Goal: Information Seeking & Learning: Learn about a topic

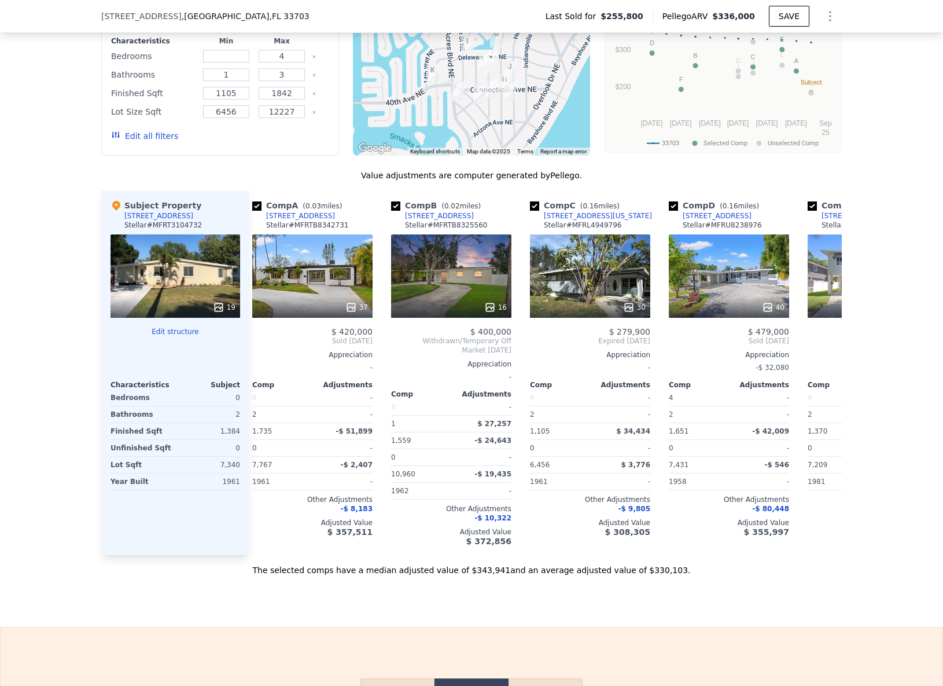
scroll to position [0, 12]
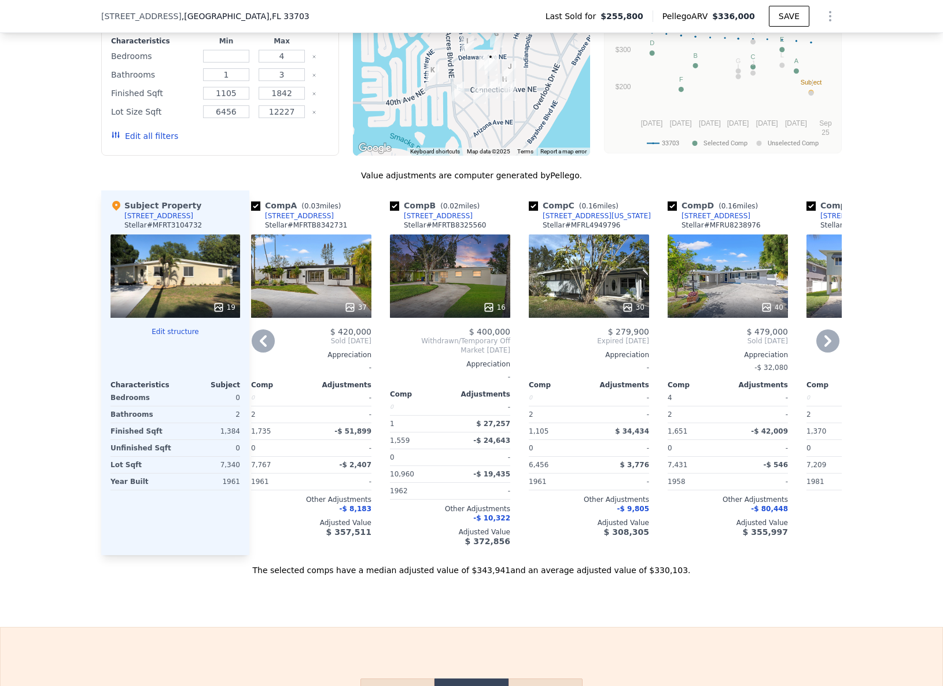
click at [575, 220] on div "[STREET_ADDRESS][US_STATE]" at bounding box center [597, 215] width 108 height 9
click at [577, 220] on div "[STREET_ADDRESS][US_STATE]" at bounding box center [597, 215] width 108 height 9
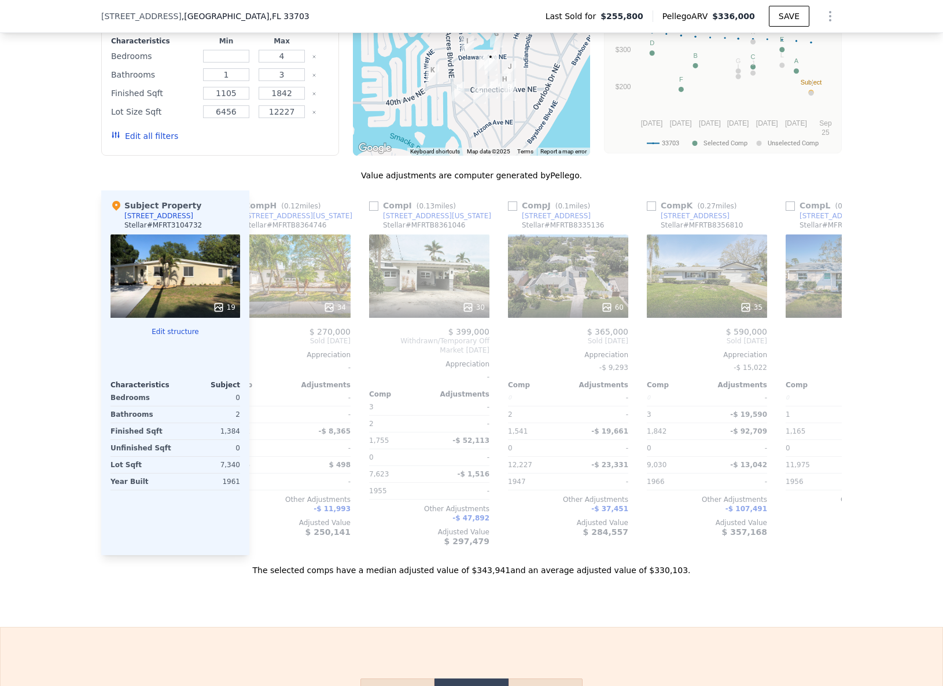
scroll to position [0, 1101]
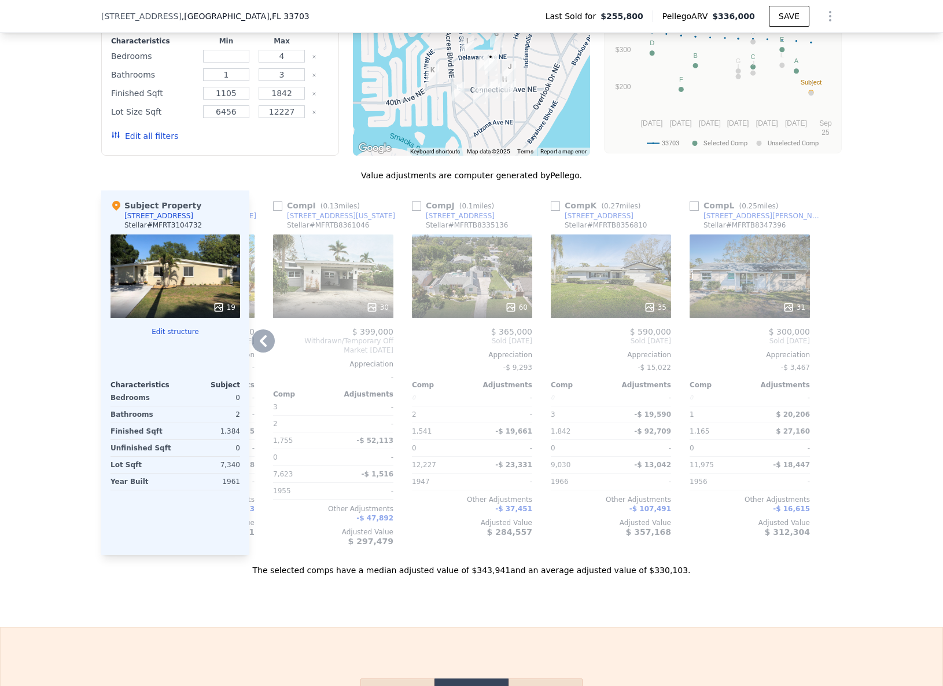
click at [738, 220] on div "4601 Carson St NE" at bounding box center [764, 215] width 120 height 9
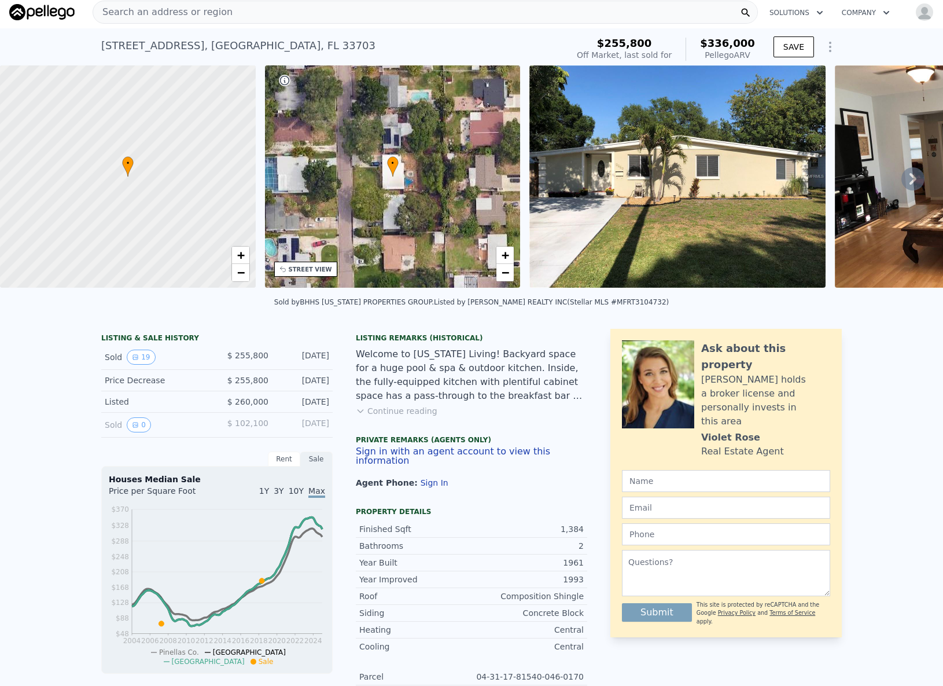
scroll to position [0, 0]
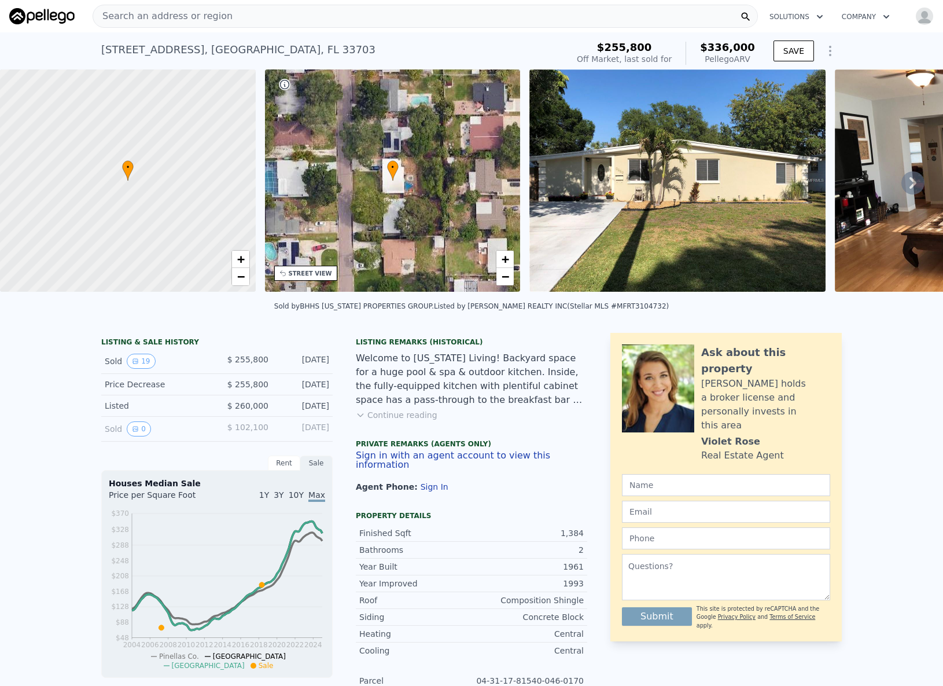
click at [150, 5] on div "Search an address or region" at bounding box center [162, 16] width 139 height 22
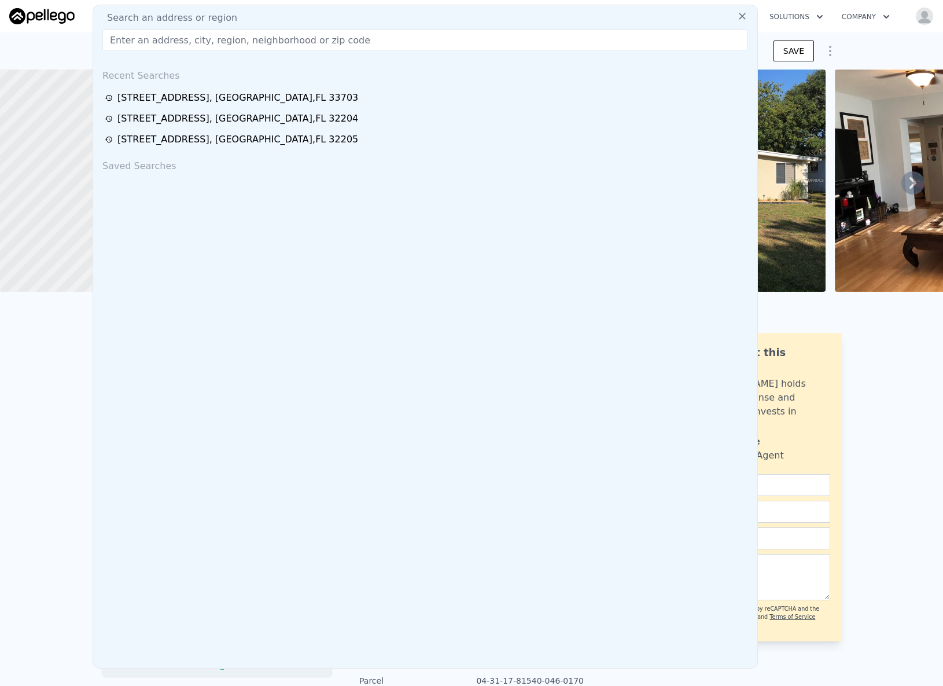
click at [138, 41] on input "text" at bounding box center [425, 40] width 646 height 21
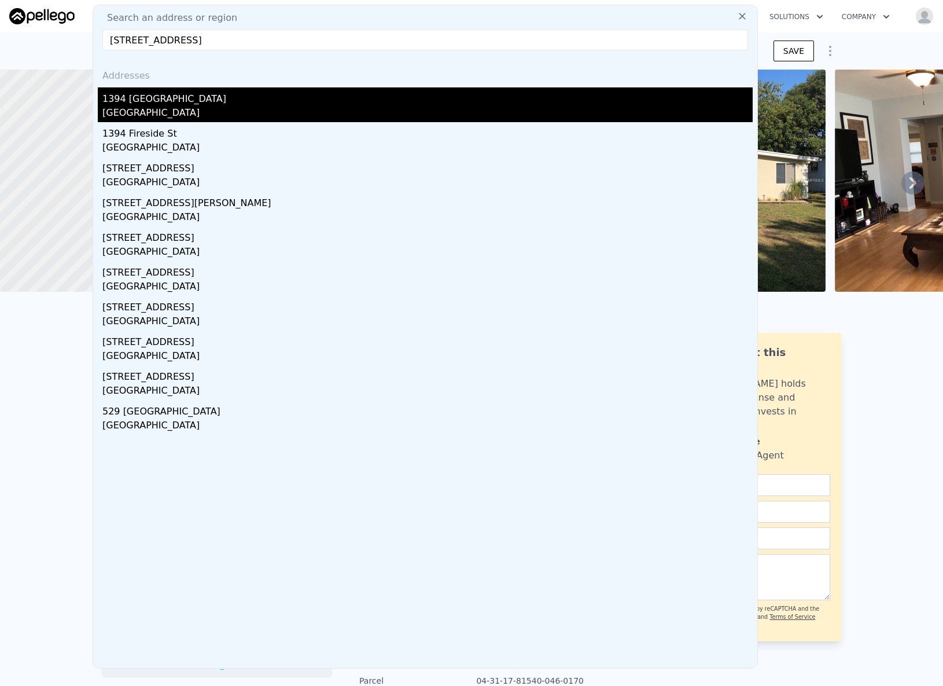
type input "1394 Yorkshire St, Port Charlotte, FL 33952"
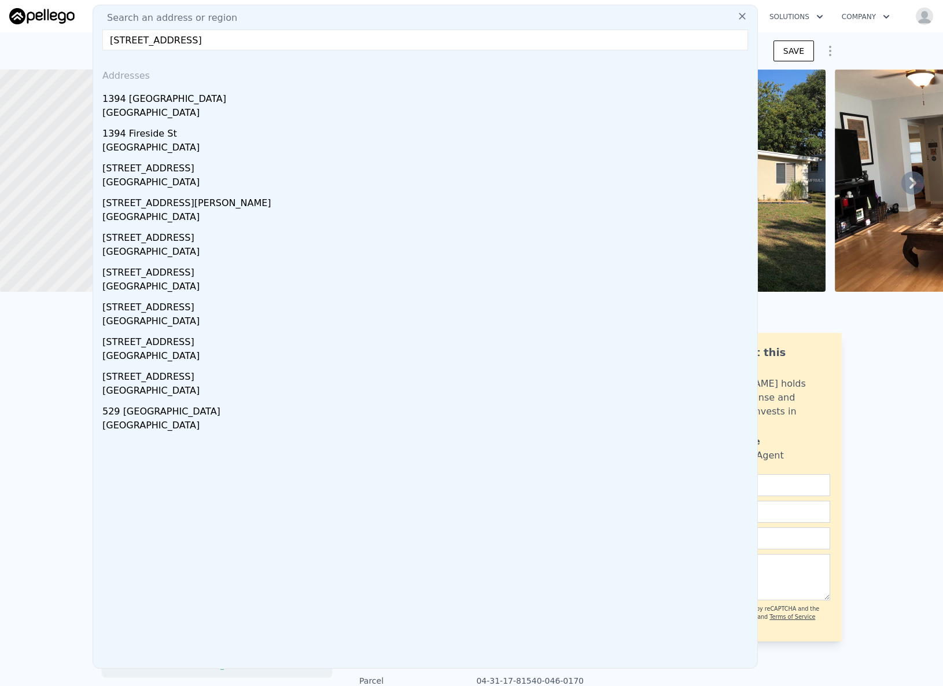
drag, startPoint x: 170, startPoint y: 98, endPoint x: 245, endPoint y: 2, distance: 122.0
click at [170, 98] on div "1394 Yorkshire St" at bounding box center [427, 96] width 650 height 19
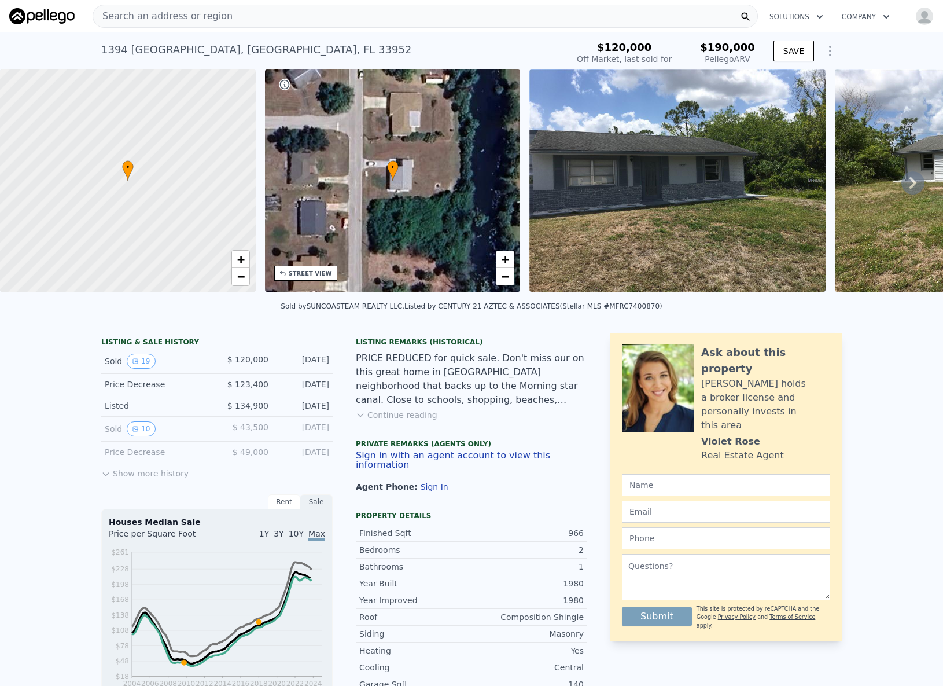
click at [189, 23] on div "Search an address or region" at bounding box center [162, 16] width 139 height 22
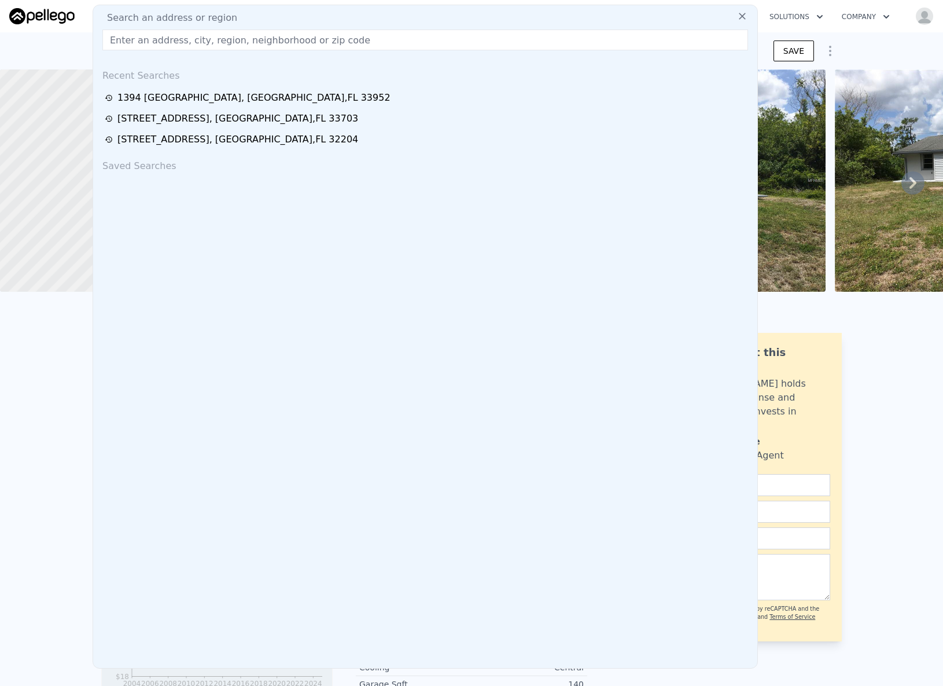
click at [190, 42] on input "text" at bounding box center [425, 40] width 646 height 21
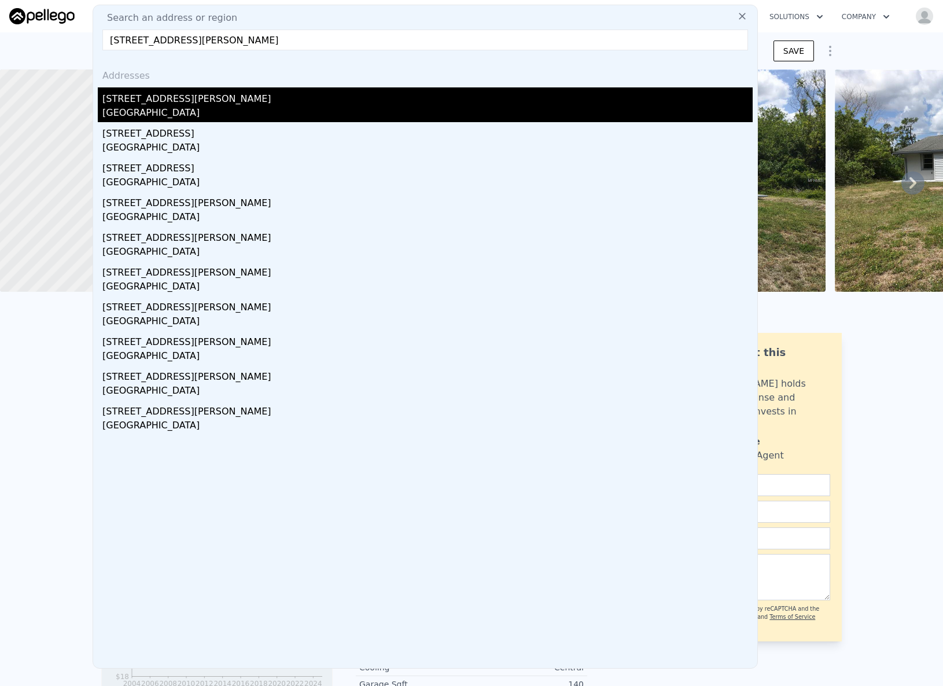
type input "20325 Ladner Ave, Pt Charlotte, FL 33954"
click at [179, 90] on div "20325 Ladner Ave" at bounding box center [427, 96] width 650 height 19
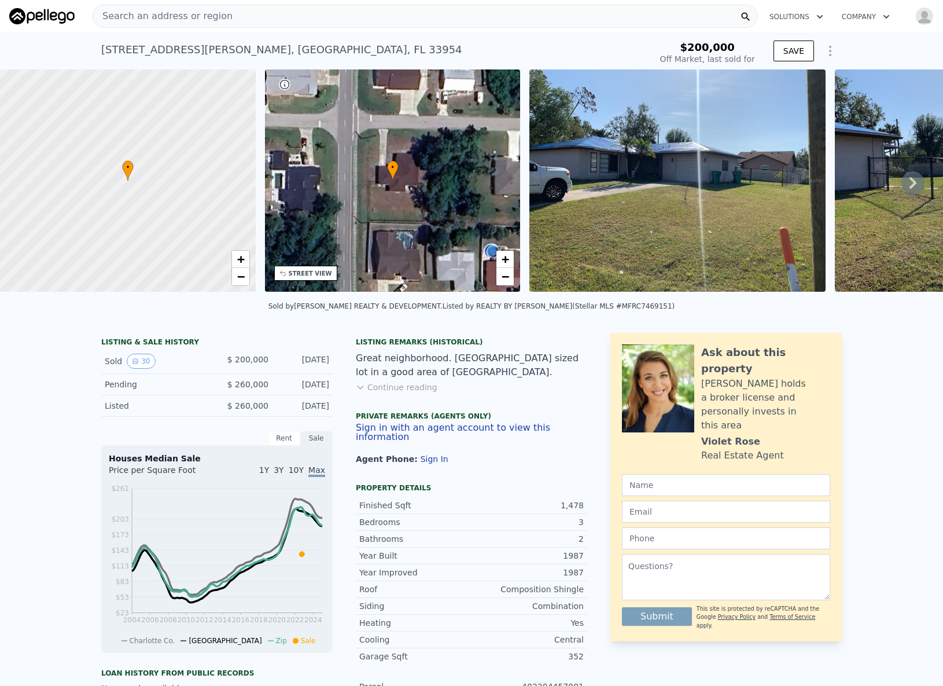
click at [146, 12] on span "Search an address or region" at bounding box center [162, 16] width 139 height 14
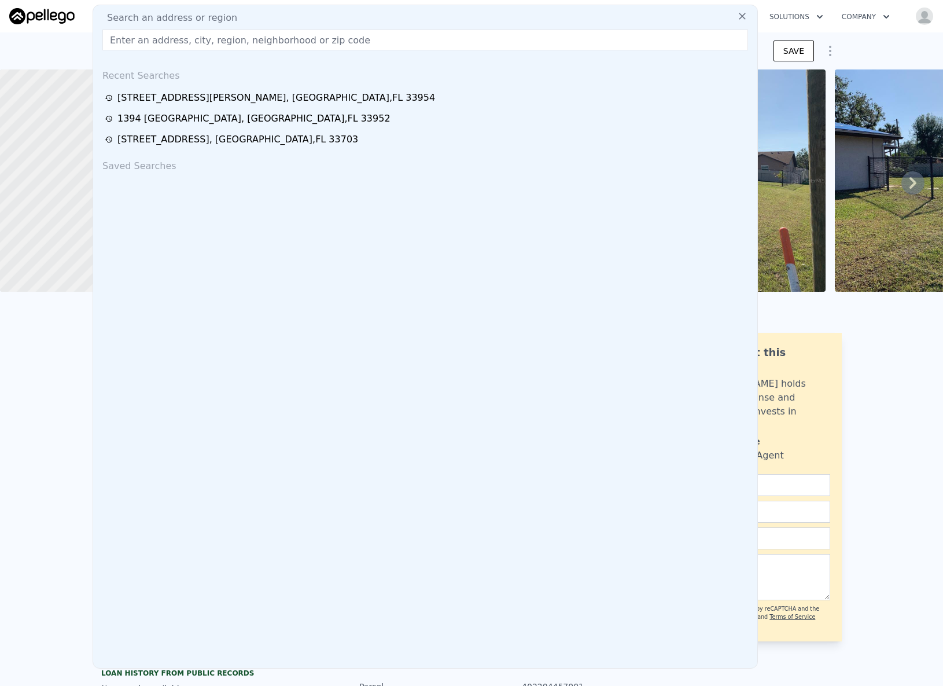
click at [150, 32] on input "text" at bounding box center [425, 40] width 646 height 21
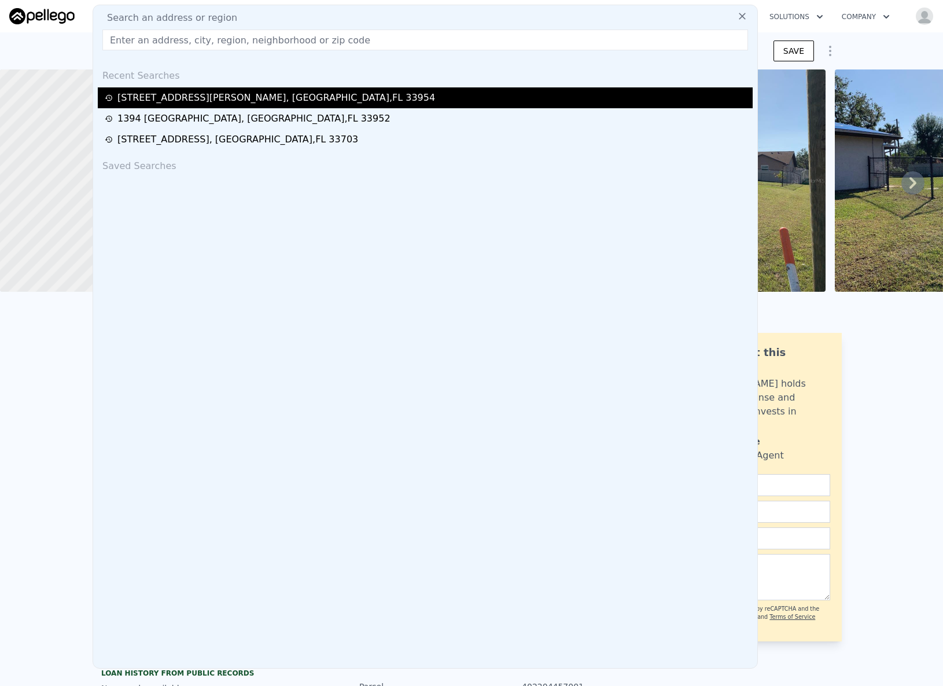
type input "1956 W 25th St, Jacksonville, FL 32209"
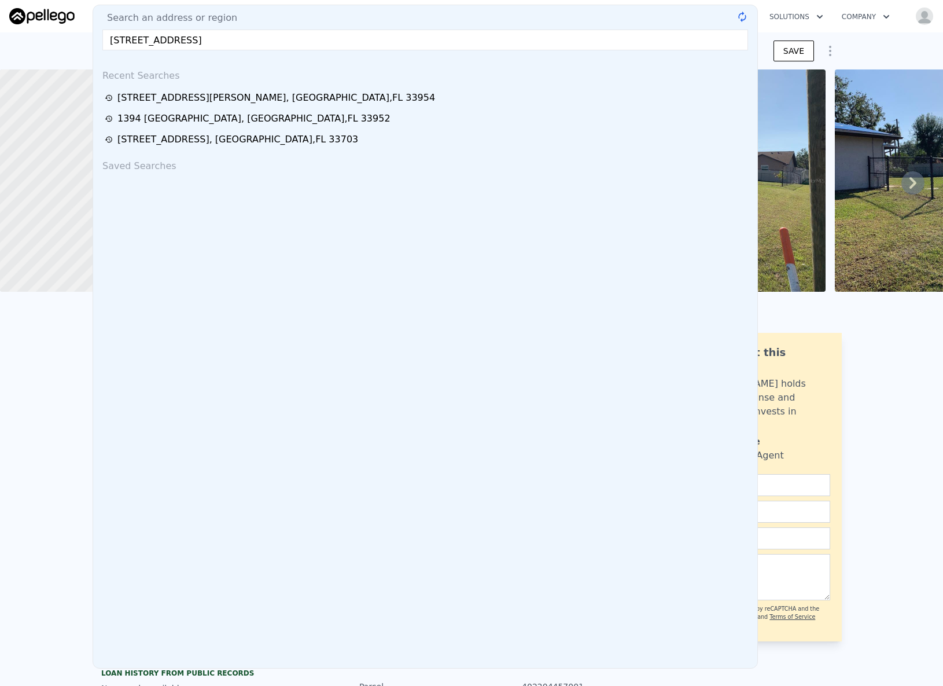
type input "$ 310,000"
type input "$ 77,918"
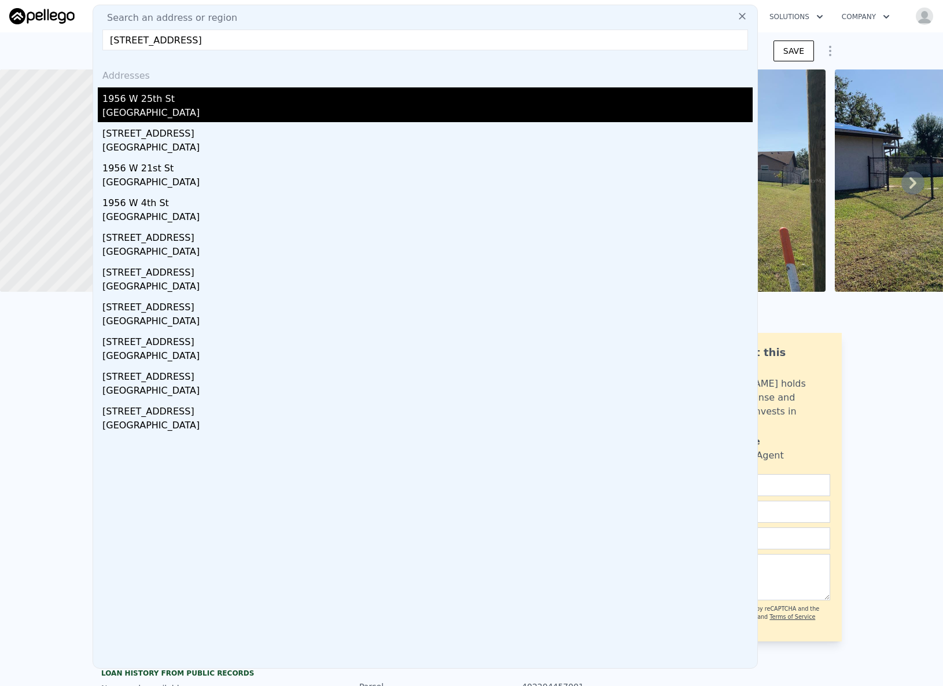
type input "1956 W 25th St, Jacksonville, FL 32209"
click at [168, 89] on div "1956 W 25th St" at bounding box center [427, 96] width 650 height 19
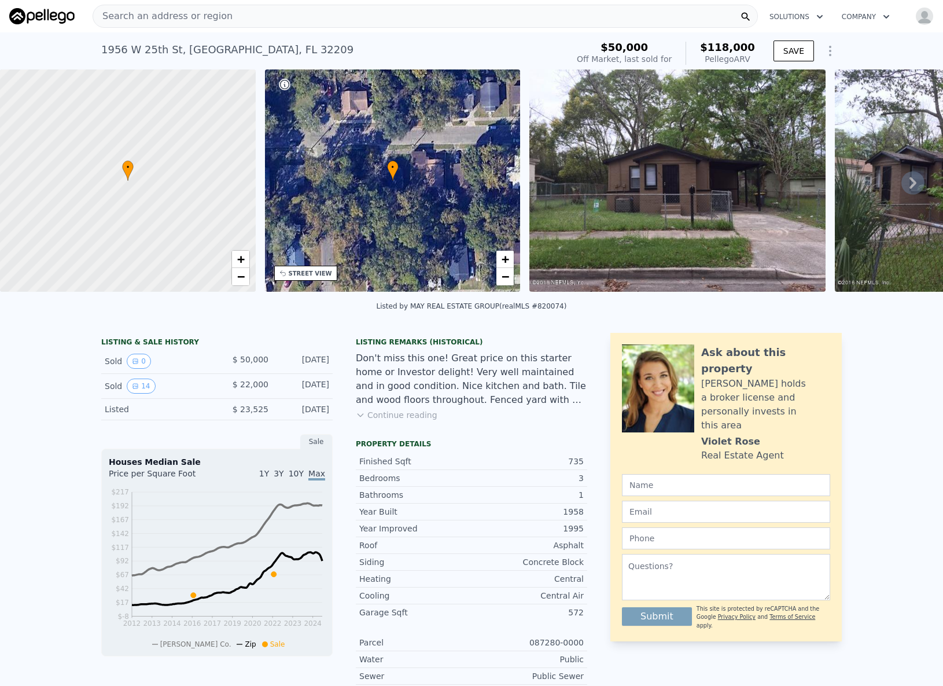
click at [168, 16] on span "Search an address or region" at bounding box center [162, 16] width 139 height 14
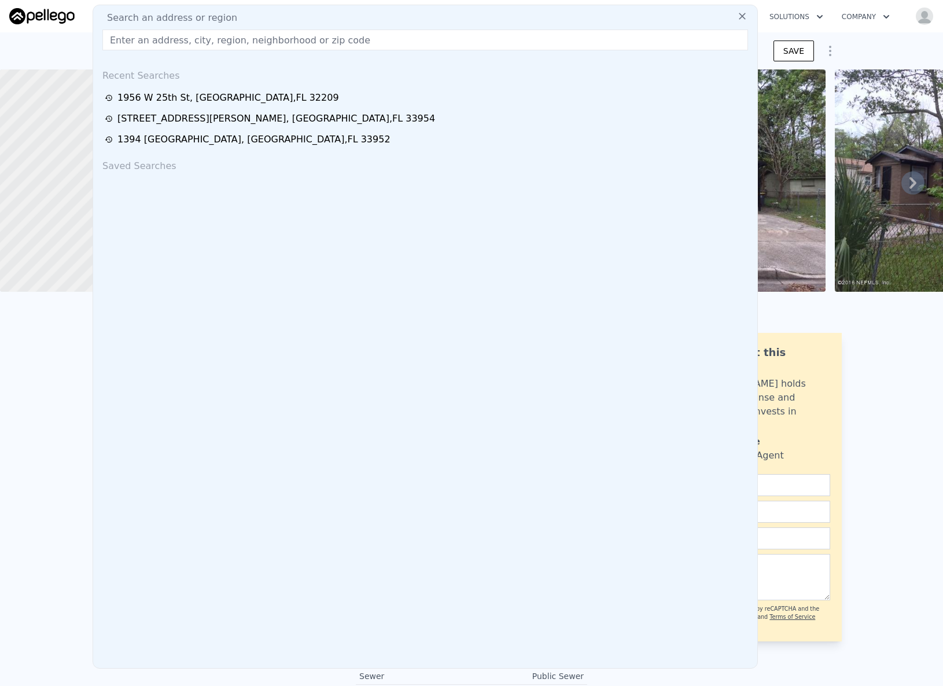
click at [161, 46] on input "text" at bounding box center [425, 40] width 646 height 21
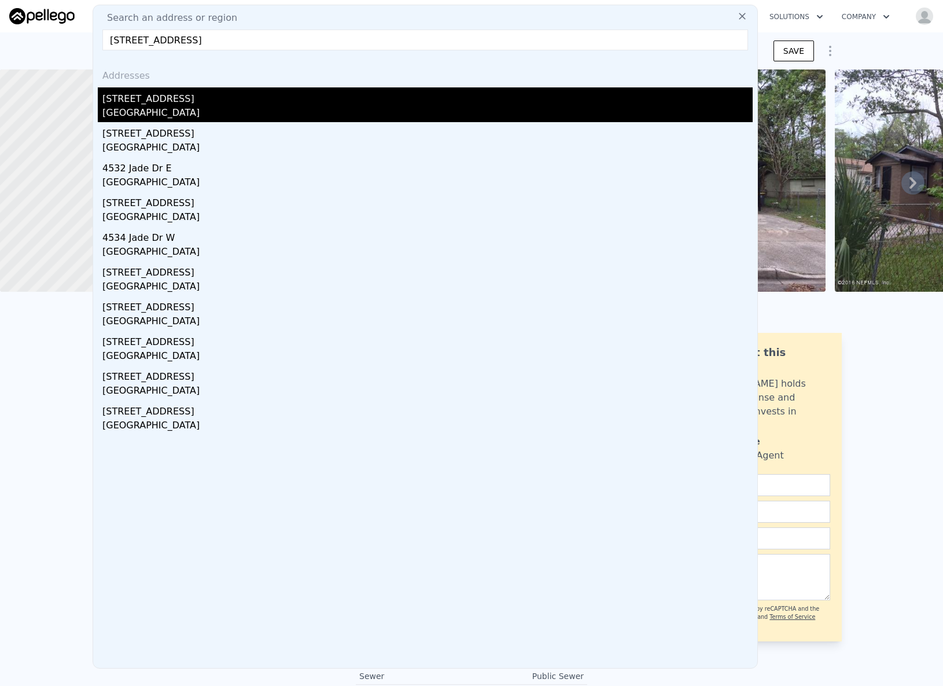
type input "4451 Jade Dr W, Jacksonville, FL 32210"
click at [229, 104] on div "4451 Jade Dr W" at bounding box center [427, 96] width 650 height 19
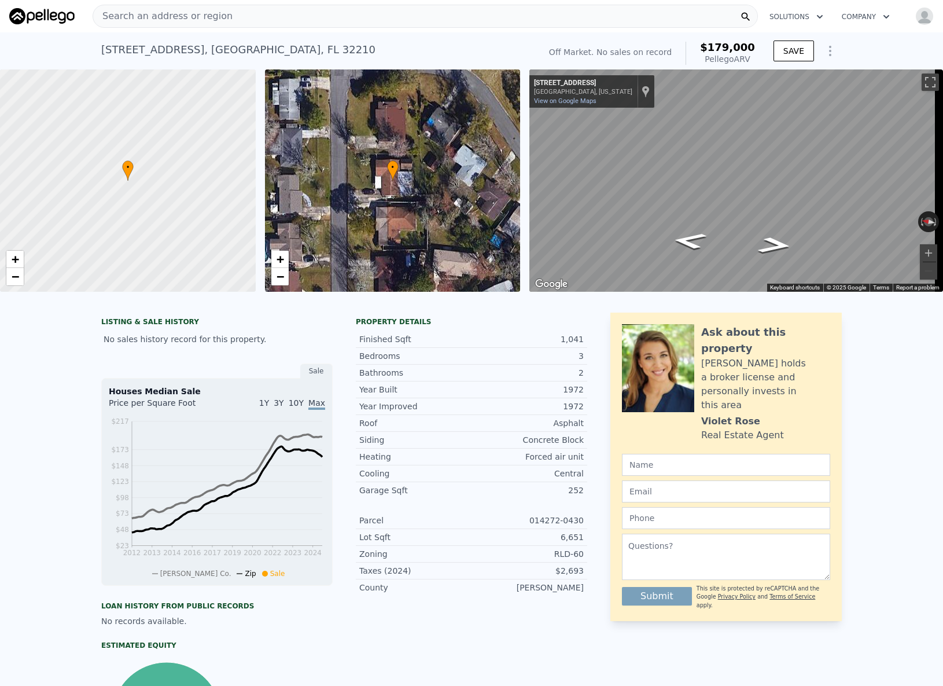
click at [174, 16] on span "Search an address or region" at bounding box center [162, 16] width 139 height 14
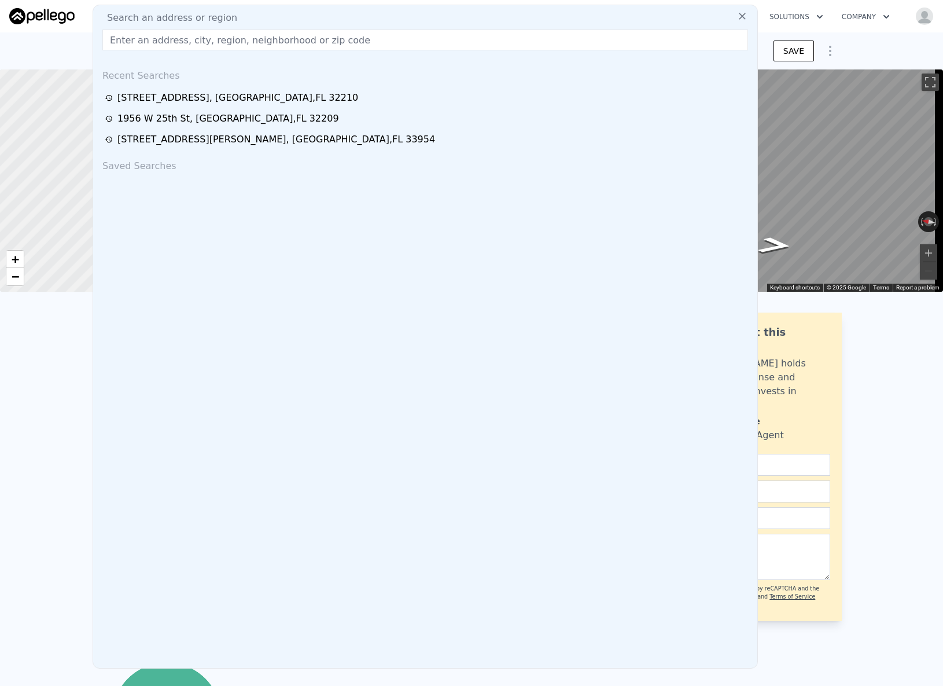
click at [179, 40] on input "text" at bounding box center [425, 40] width 646 height 21
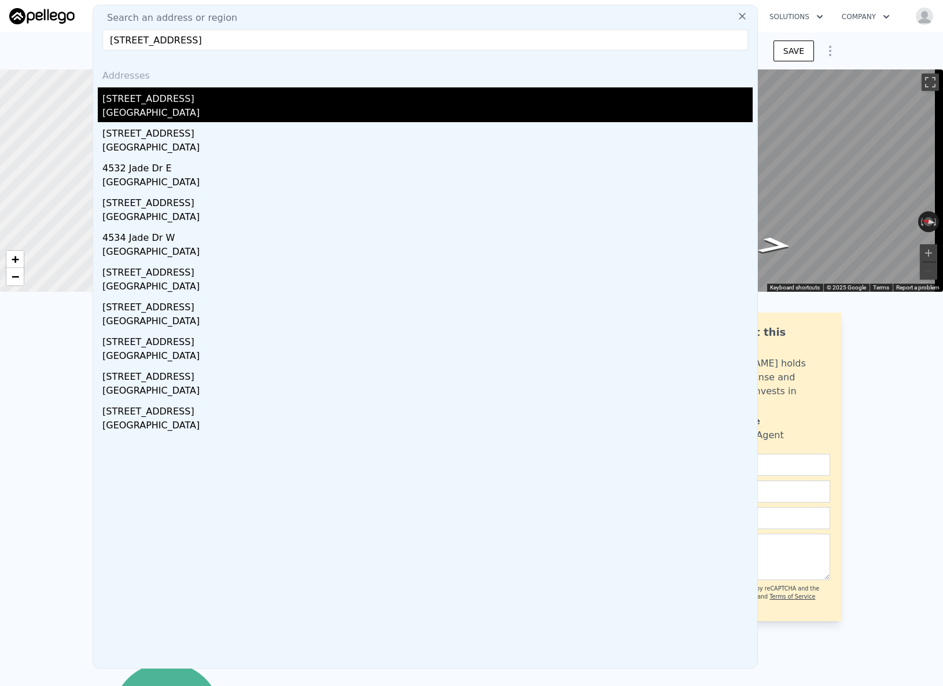
type input "4451 Jade Dr W, Jacksonville, FL 32210"
click at [146, 91] on div "4451 Jade Dr W" at bounding box center [427, 96] width 650 height 19
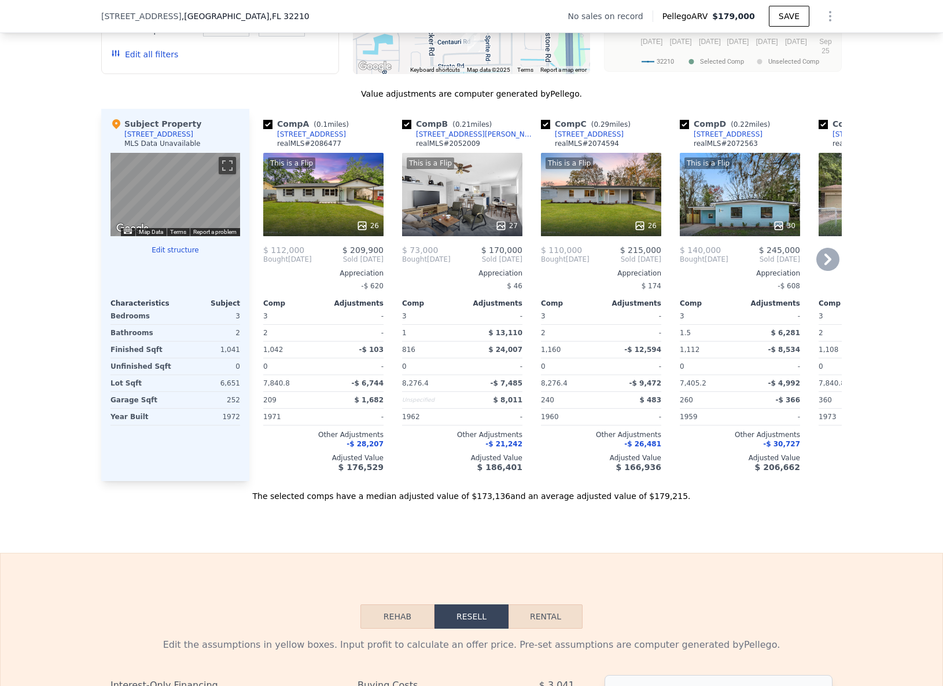
click at [319, 137] on div "Comp A ( 0.1 miles) 7415 Jade Dr N realMLS # 2086477" at bounding box center [323, 135] width 120 height 35
click at [345, 132] on div "Comp A ( 0.1 miles) 7415 Jade Dr N realMLS # 2086477" at bounding box center [323, 135] width 120 height 35
drag, startPoint x: 345, startPoint y: 132, endPoint x: 304, endPoint y: 132, distance: 41.1
click at [305, 132] on div "Comp A ( 0.1 miles) 7415 Jade Dr N realMLS # 2086477" at bounding box center [323, 135] width 120 height 35
click at [314, 117] on div "Comp A ( 0.1 miles) 7415 Jade Dr N realMLS # 2086477 This is a Flip 26 $ 112,00…" at bounding box center [324, 295] width 130 height 372
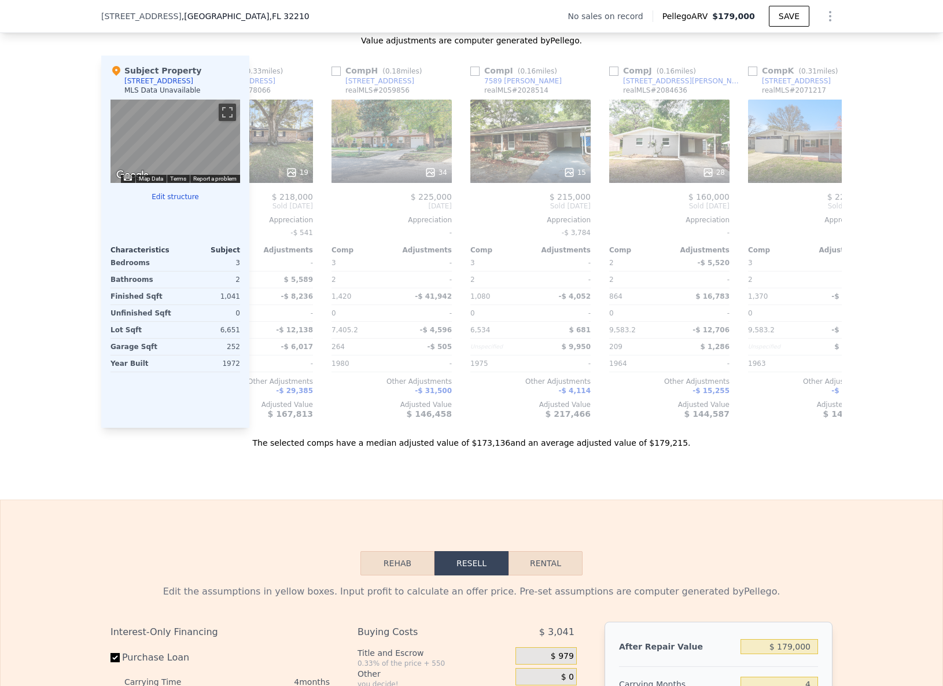
scroll to position [0, 906]
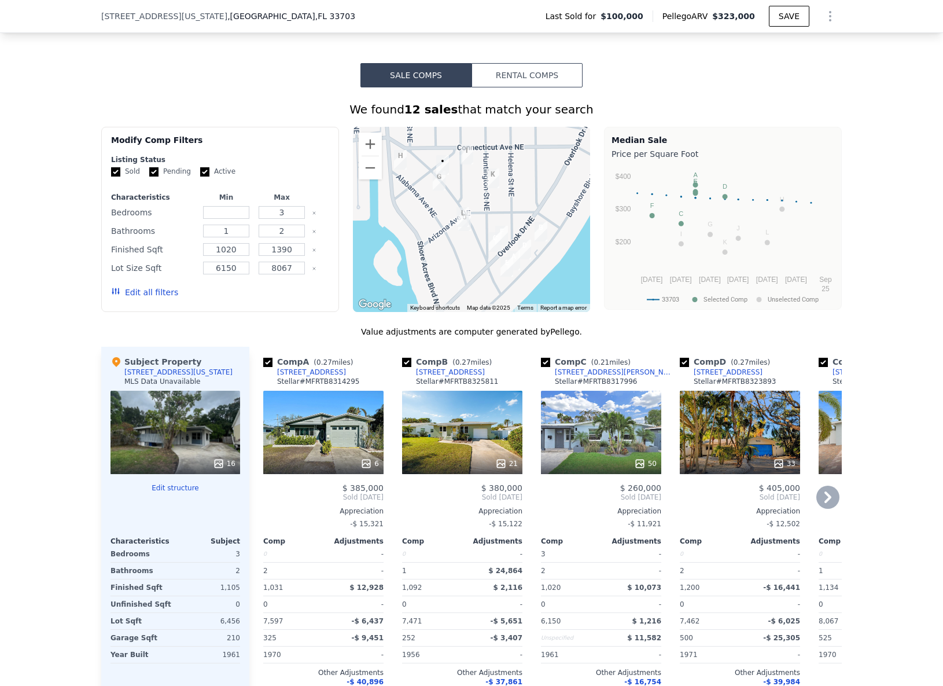
scroll to position [1047, 0]
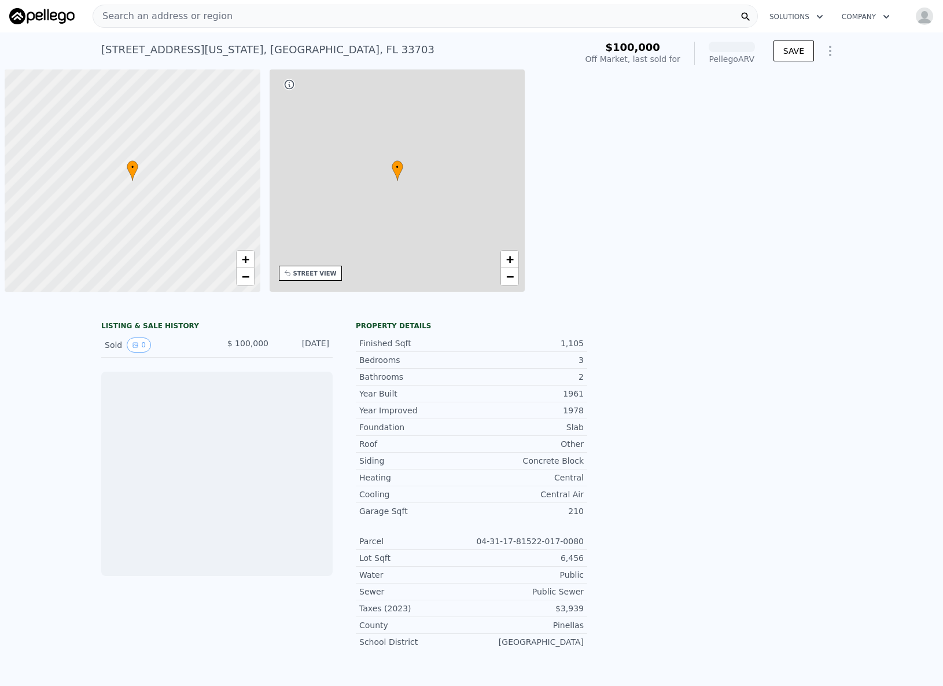
scroll to position [0, 5]
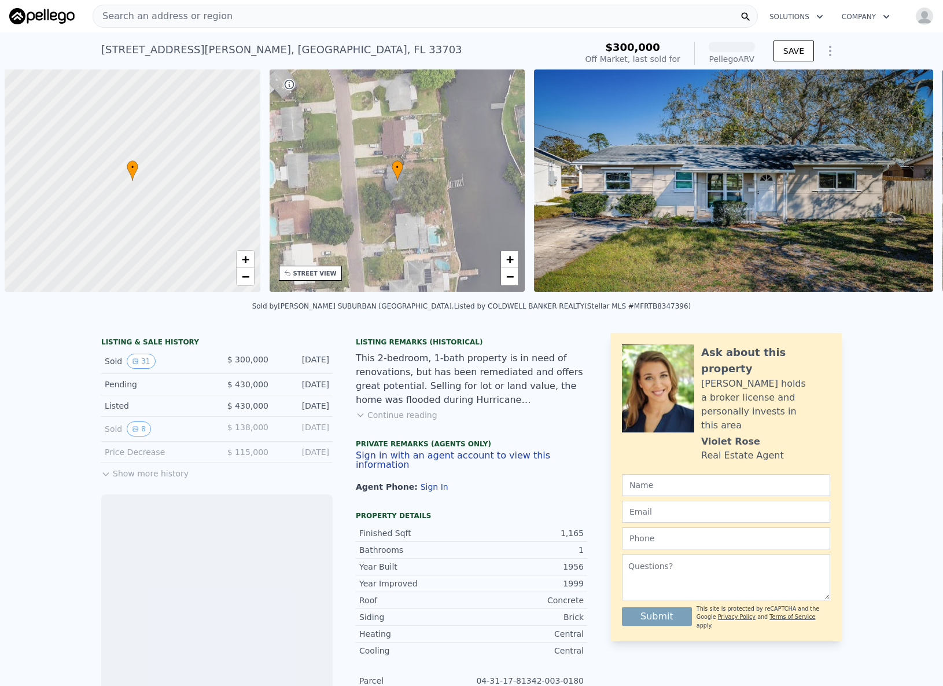
scroll to position [0, 5]
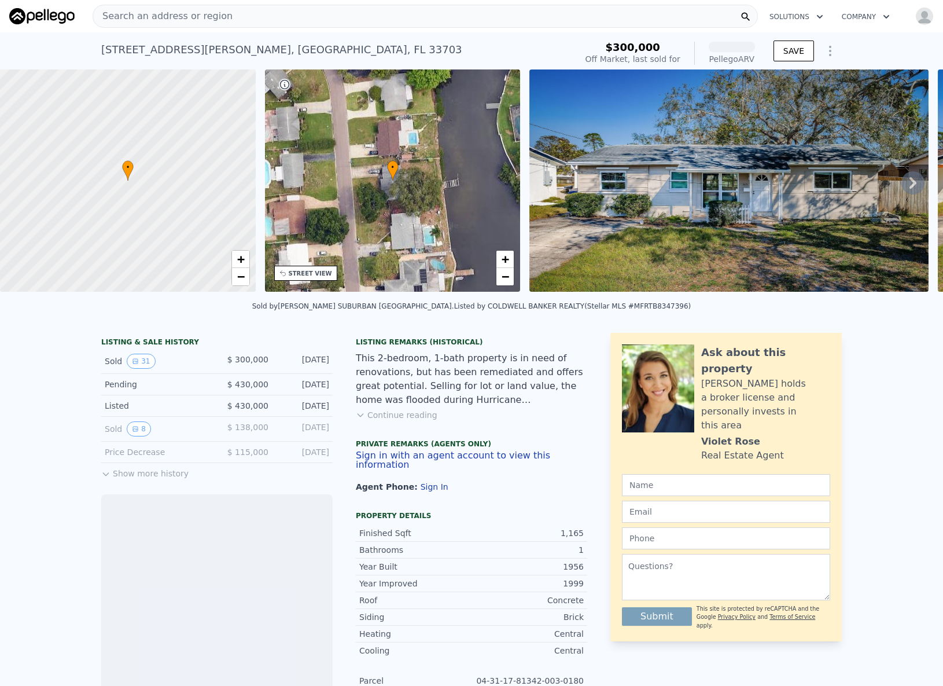
click at [253, 50] on div "4601 Carson St NE , St. Petersburg , FL 33703" at bounding box center [281, 50] width 361 height 16
copy div "4601 Carson St NE , St. Petersburg , FL 33703 Sold Jun 2025 for $300k (~ARV )"
